Goal: Check status: Check status

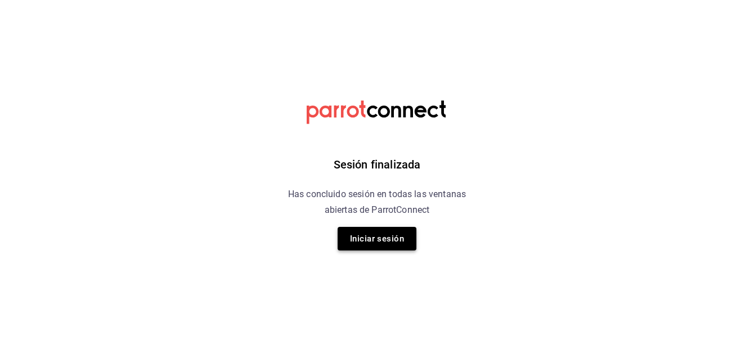
click at [370, 236] on button "Iniciar sesión" at bounding box center [376, 239] width 79 height 24
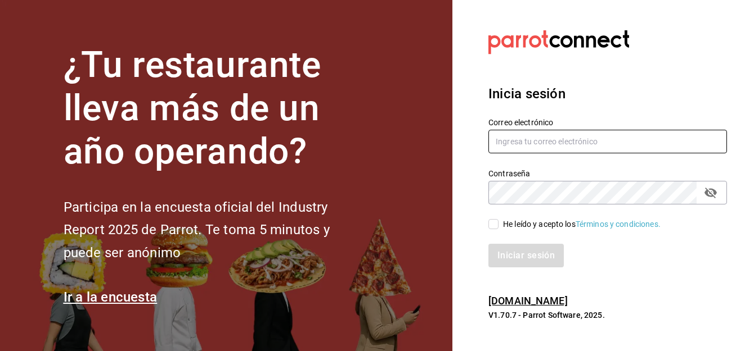
drag, startPoint x: 596, startPoint y: 140, endPoint x: 603, endPoint y: 125, distance: 16.3
click at [603, 125] on div "Correo electrónico" at bounding box center [607, 137] width 238 height 38
type input "[PERSON_NAME][EMAIL_ADDRESS][DOMAIN_NAME]"
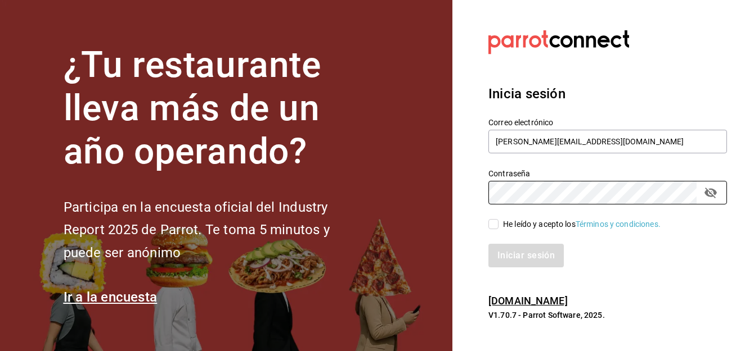
click at [490, 224] on input "He leído y acepto los Términos y condiciones." at bounding box center [493, 224] width 10 height 10
checkbox input "true"
click at [517, 256] on button "Iniciar sesión" at bounding box center [526, 256] width 76 height 24
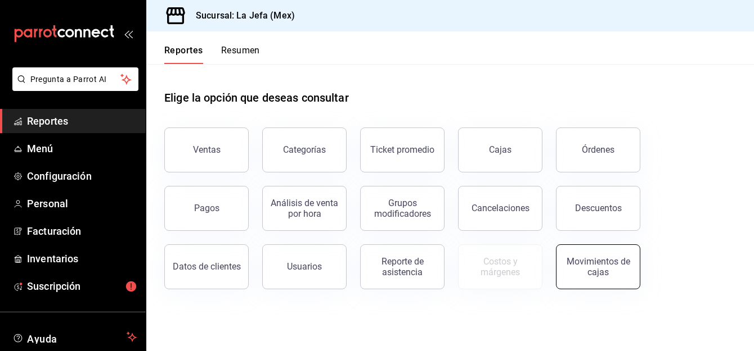
click at [578, 254] on button "Movimientos de cajas" at bounding box center [598, 267] width 84 height 45
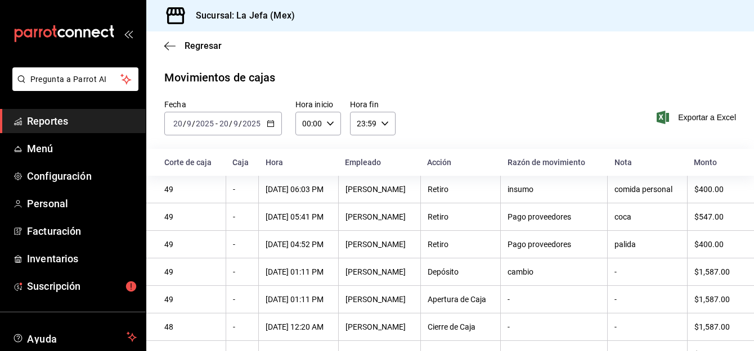
click at [271, 124] on icon "button" at bounding box center [271, 124] width 8 height 8
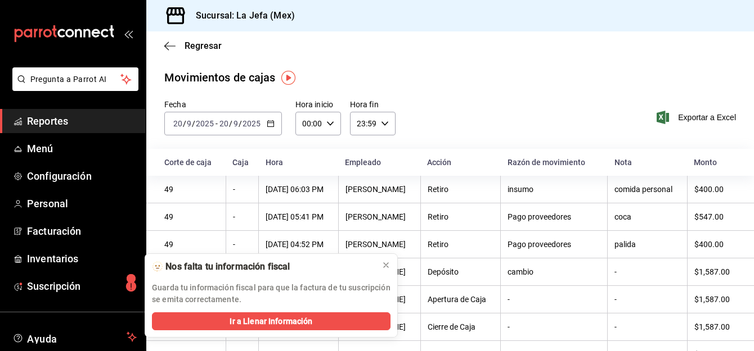
click at [271, 124] on icon "button" at bounding box center [271, 124] width 8 height 8
click at [196, 181] on span "Ayer" at bounding box center [217, 183] width 87 height 12
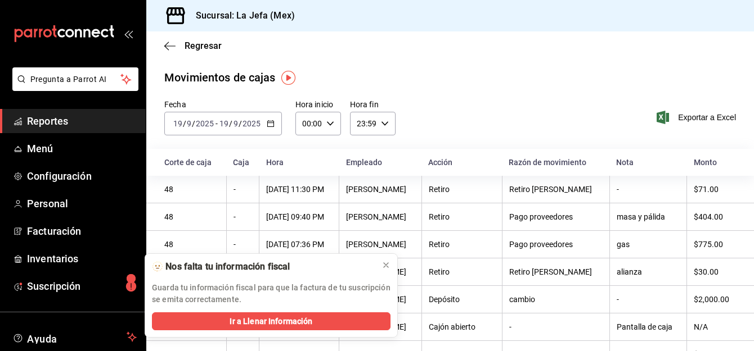
scroll to position [22, 0]
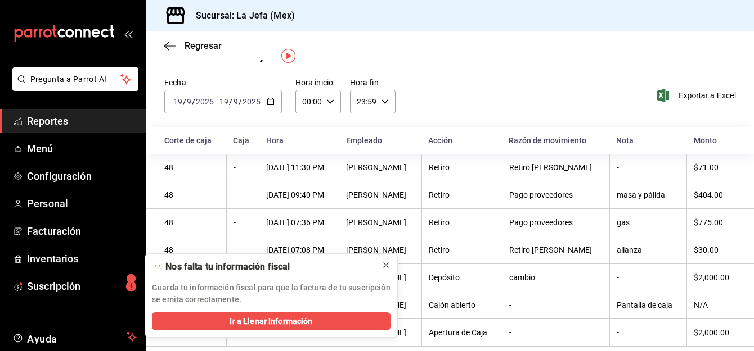
click at [386, 265] on icon at bounding box center [385, 265] width 9 height 9
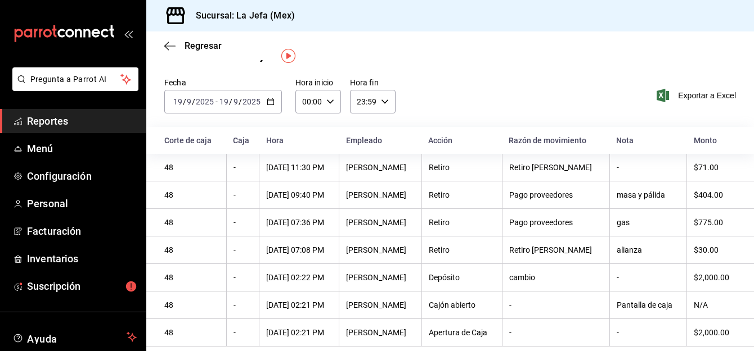
click at [268, 106] on div "2025-09-19 19 / 9 / 2025 - 2025-09-19 19 / 9 / 2025" at bounding box center [223, 102] width 118 height 24
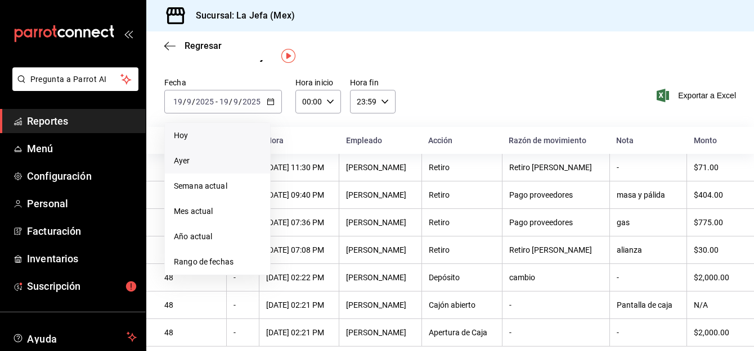
click at [187, 137] on span "Hoy" at bounding box center [217, 136] width 87 height 12
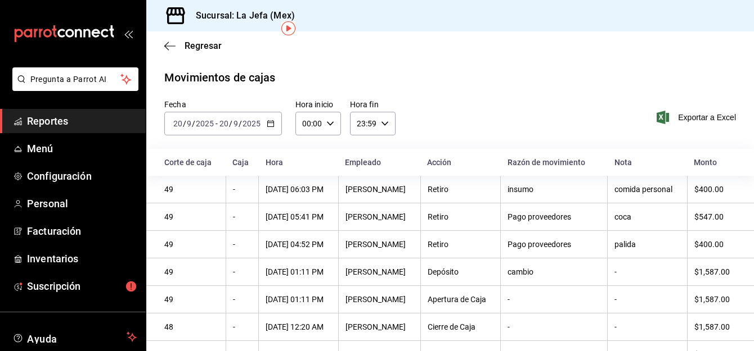
scroll to position [49, 0]
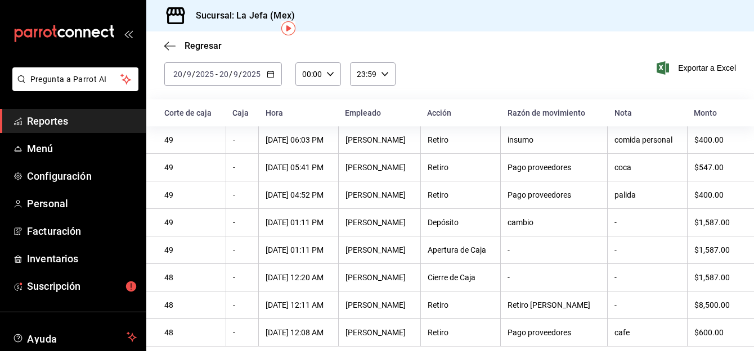
click at [272, 77] on \(Stroke\) "button" at bounding box center [270, 74] width 7 height 6
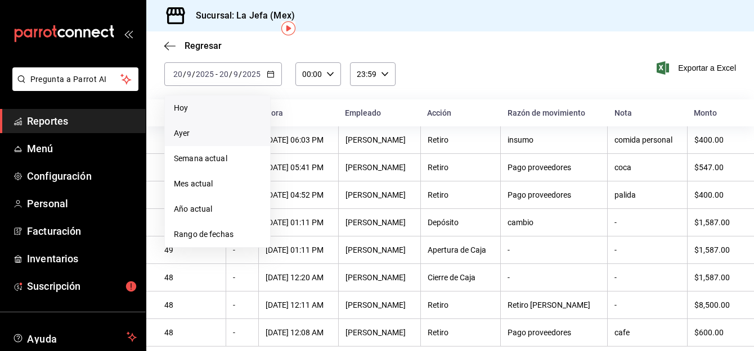
click at [193, 134] on span "Ayer" at bounding box center [217, 134] width 87 height 12
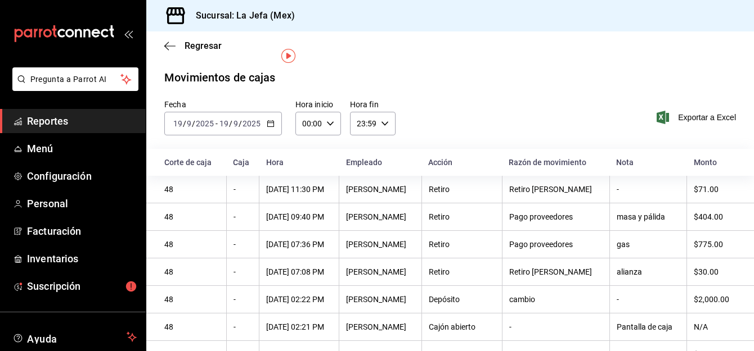
scroll to position [22, 0]
